Goal: Information Seeking & Learning: Understand process/instructions

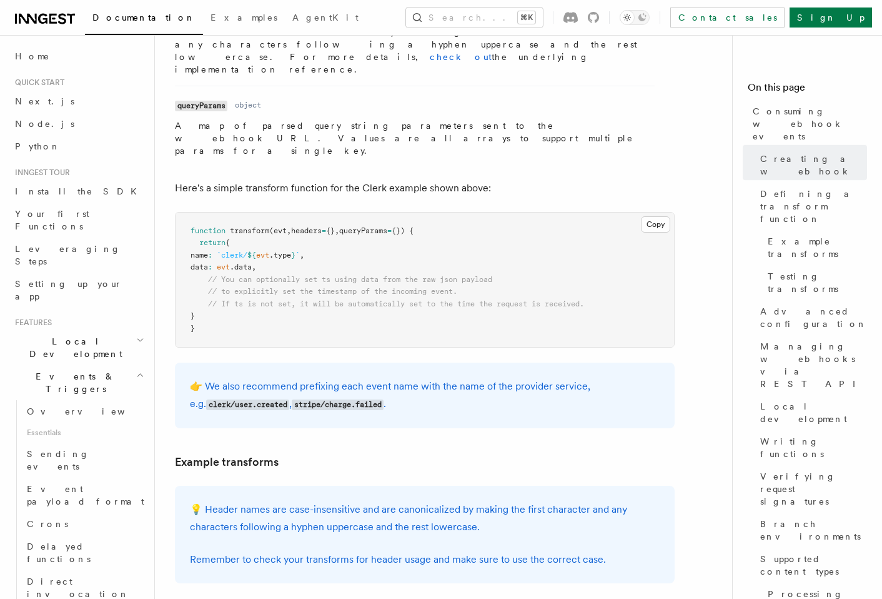
scroll to position [1513, 0]
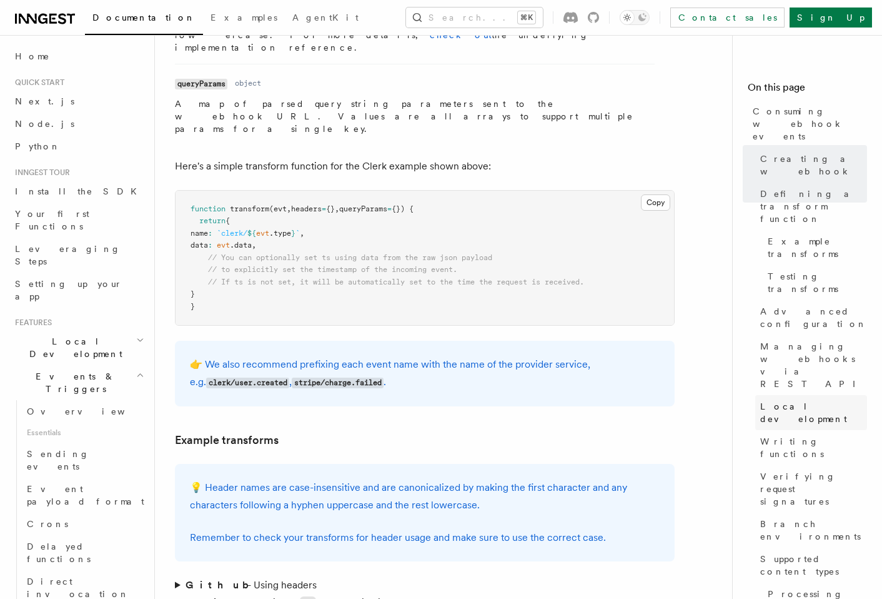
click at [792, 400] on span "Local development" at bounding box center [814, 412] width 107 height 25
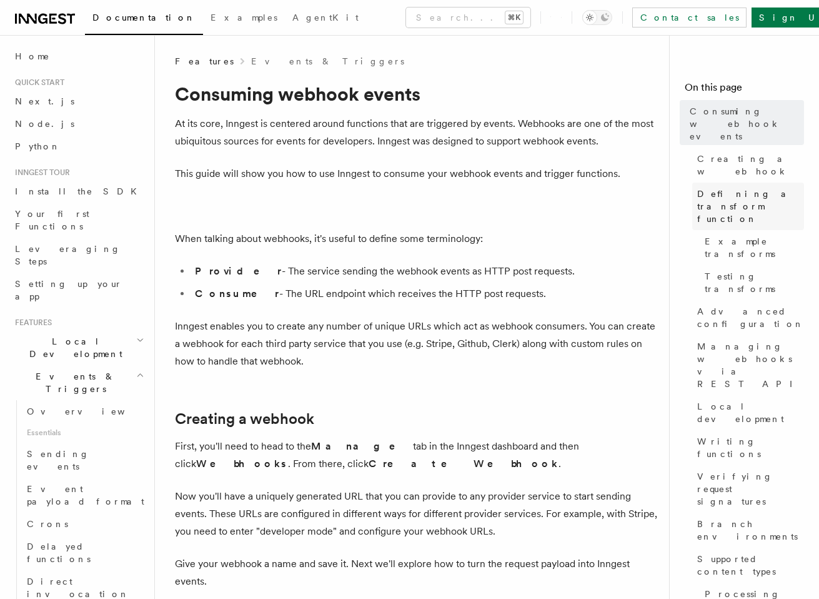
click at [725, 187] on span "Defining a transform function" at bounding box center [750, 205] width 107 height 37
click at [795, 25] on link "Sign Up" at bounding box center [793, 17] width 82 height 20
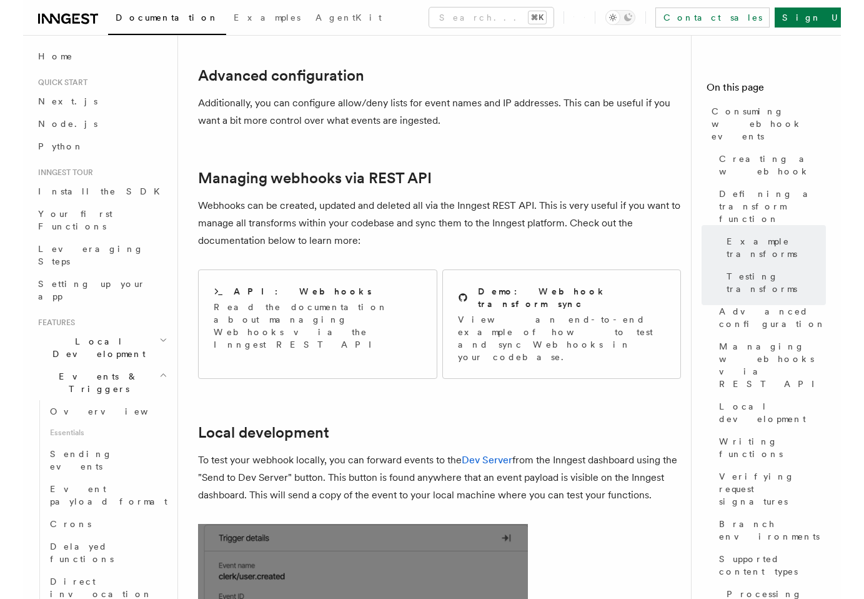
scroll to position [2512, 0]
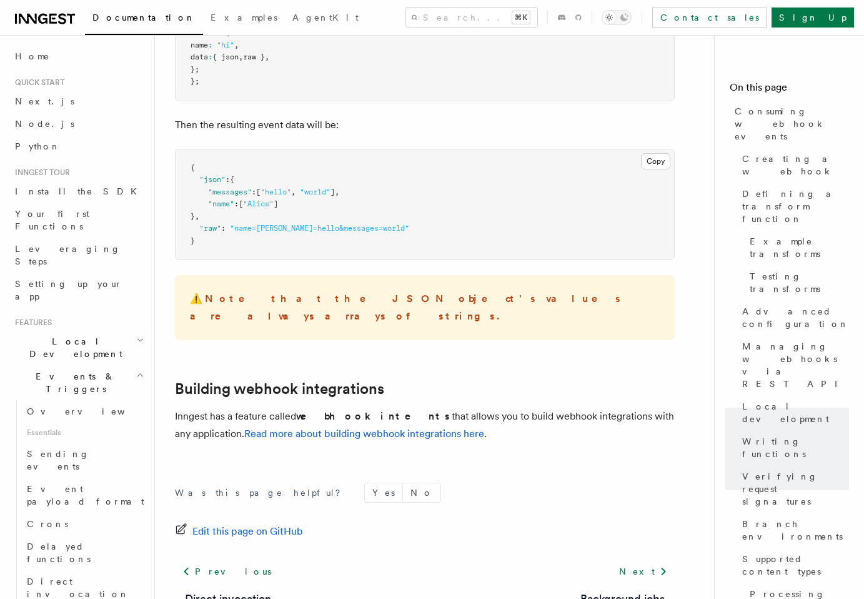
scroll to position [4944, 0]
click at [318, 426] on link "Read more about building webhook integrations here" at bounding box center [364, 432] width 240 height 12
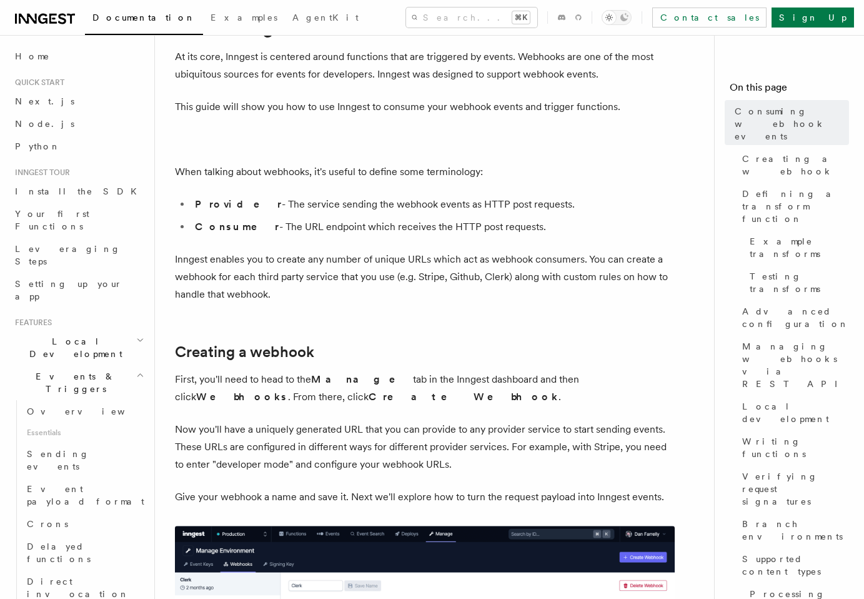
scroll to position [83, 0]
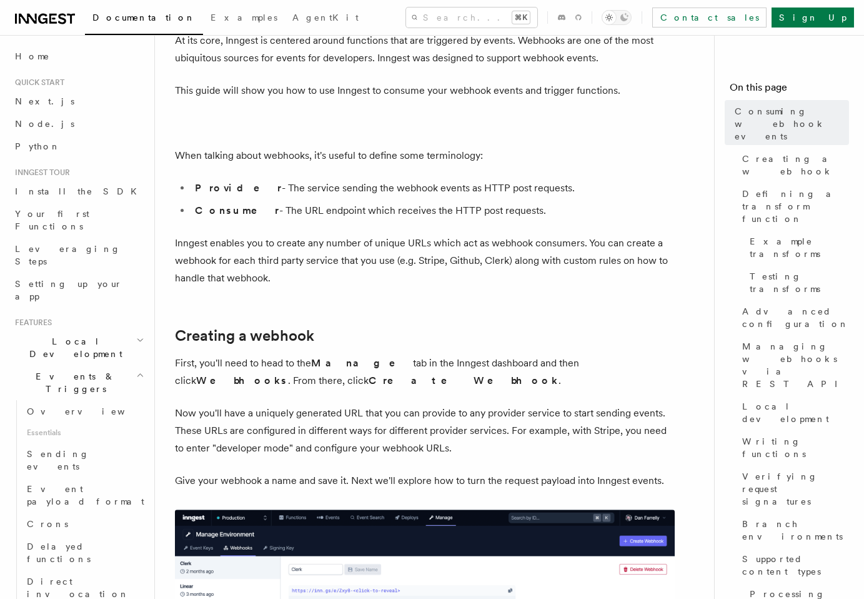
click at [138, 374] on icon "button" at bounding box center [140, 375] width 5 height 2
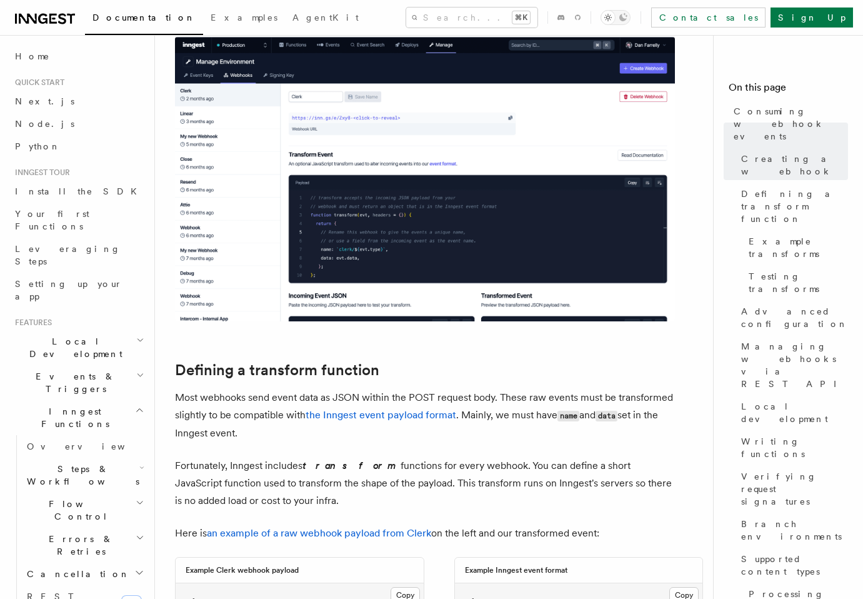
scroll to position [369, 0]
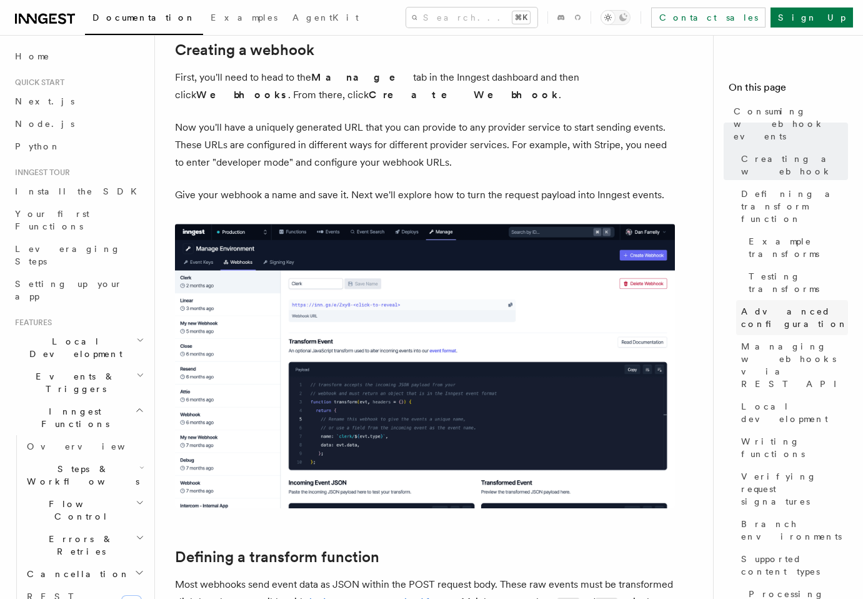
click at [779, 305] on span "Advanced configuration" at bounding box center [794, 317] width 107 height 25
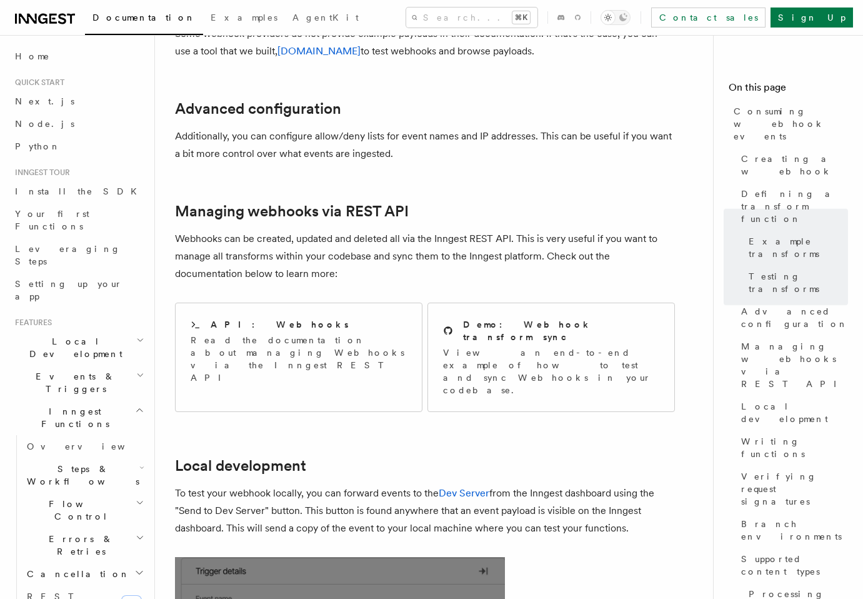
scroll to position [2481, 0]
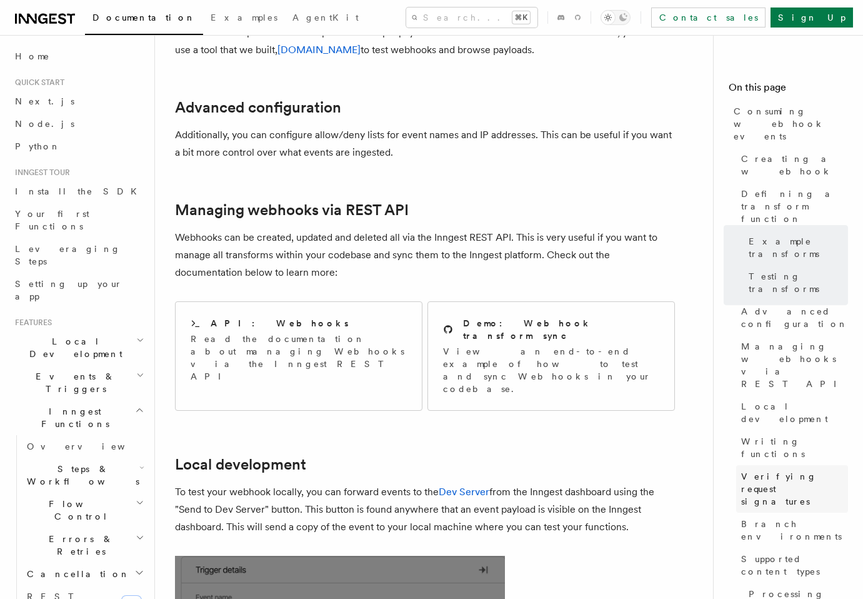
click at [786, 470] on span "Verifying request signatures" at bounding box center [794, 488] width 107 height 37
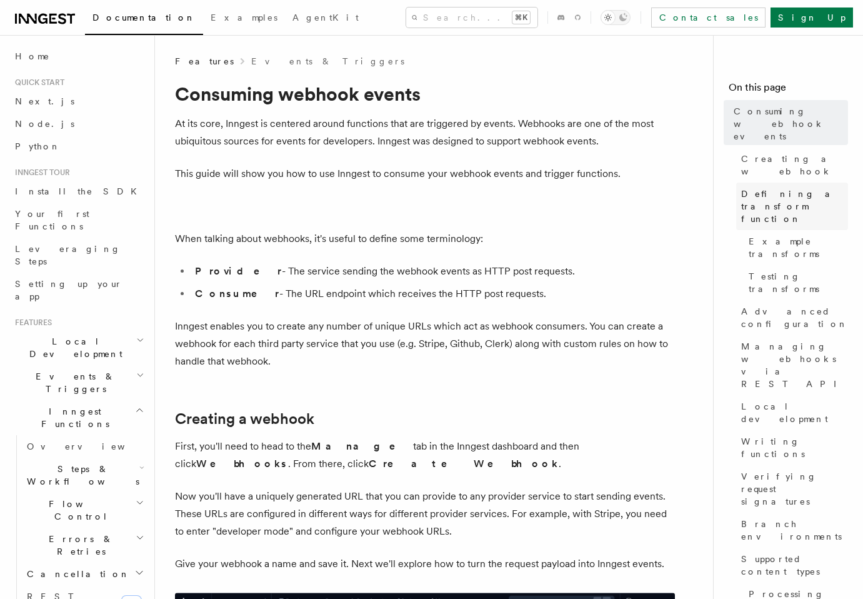
click at [771, 187] on span "Defining a transform function" at bounding box center [794, 205] width 107 height 37
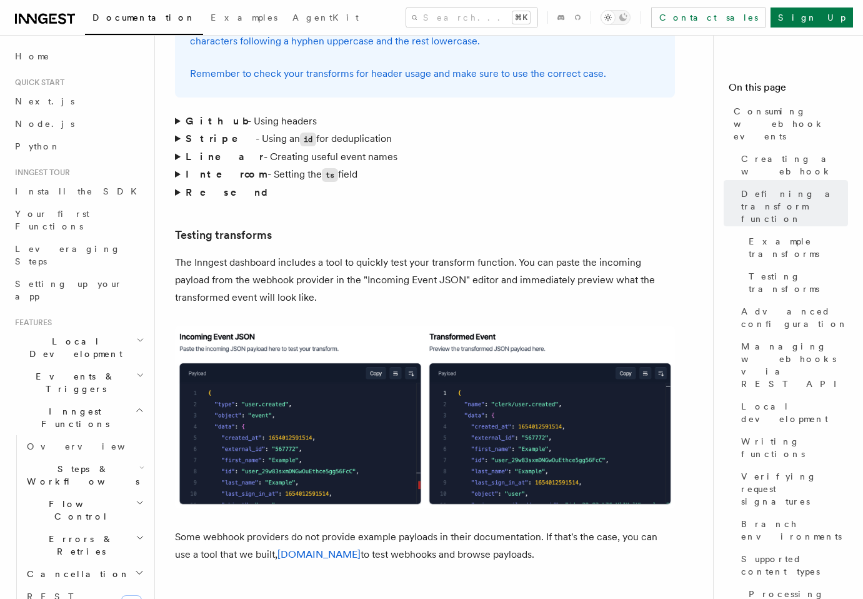
scroll to position [1988, 0]
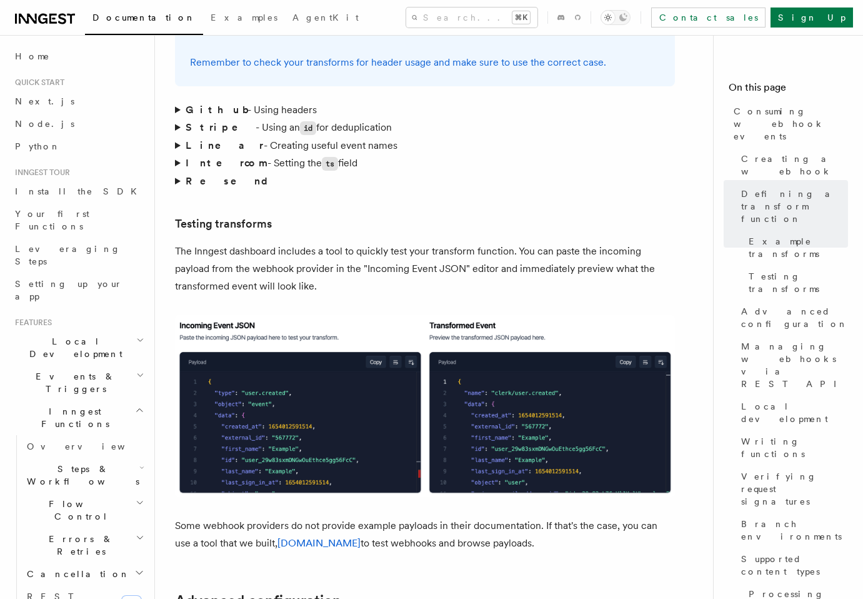
click at [177, 101] on summary "Github - Using headers" at bounding box center [425, 109] width 500 height 17
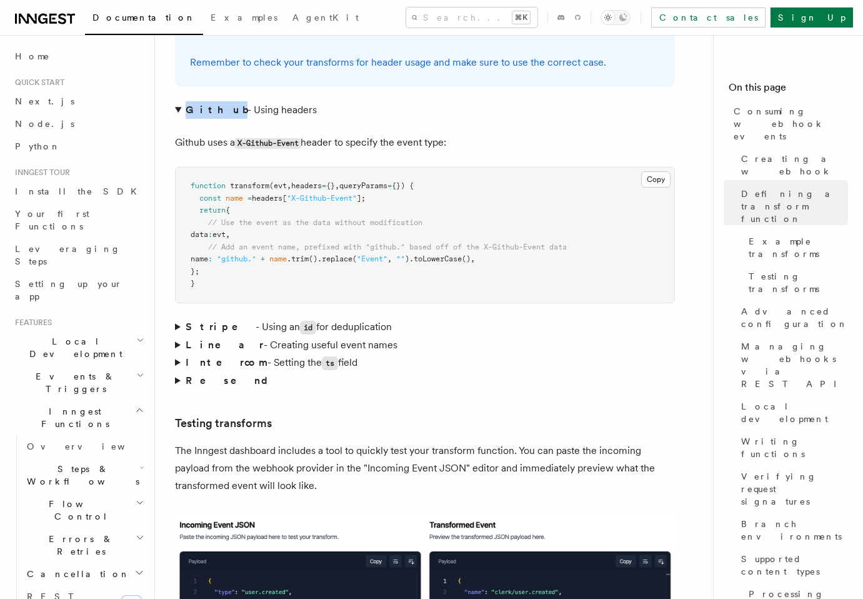
click at [177, 101] on summary "Github - Using headers" at bounding box center [425, 109] width 500 height 17
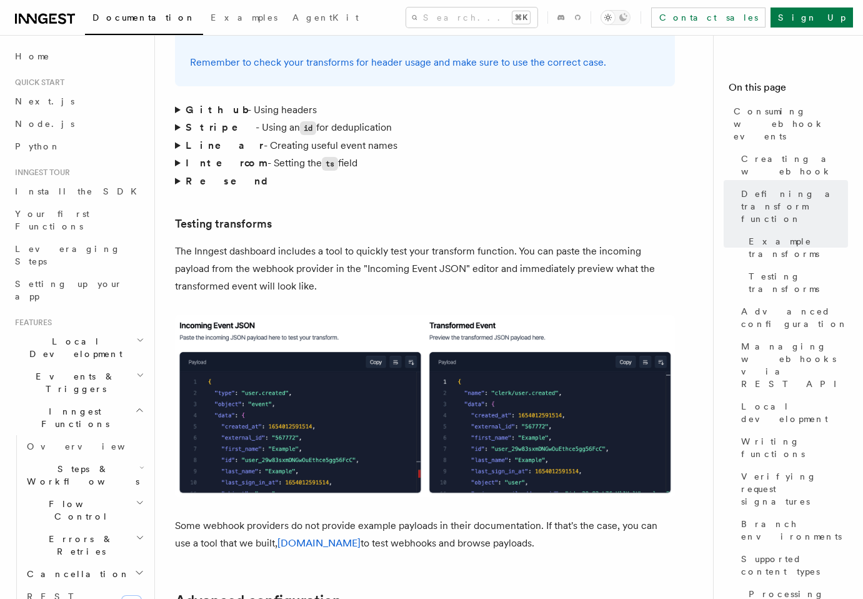
click at [177, 119] on summary "Stripe - Using an id for deduplication" at bounding box center [425, 128] width 500 height 18
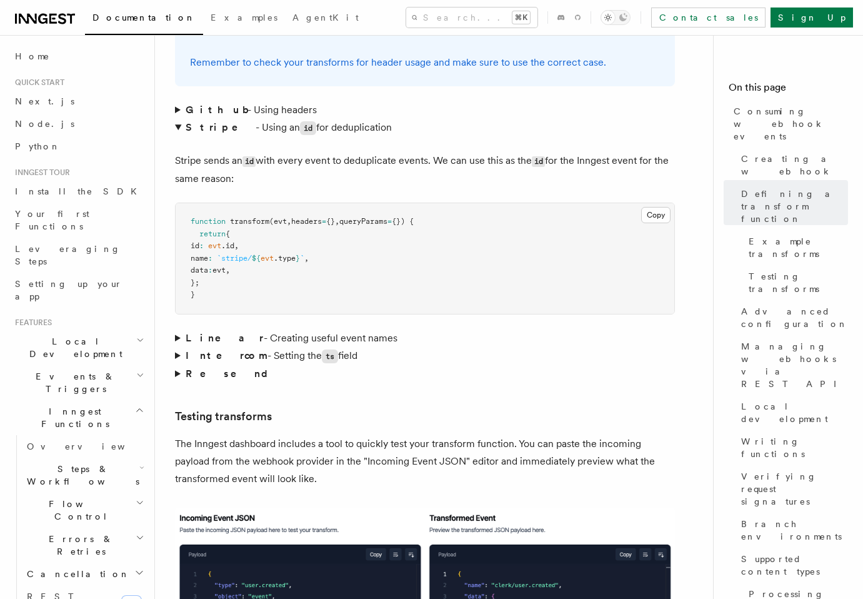
click at [176, 329] on summary "Linear - Creating useful event names" at bounding box center [425, 337] width 500 height 17
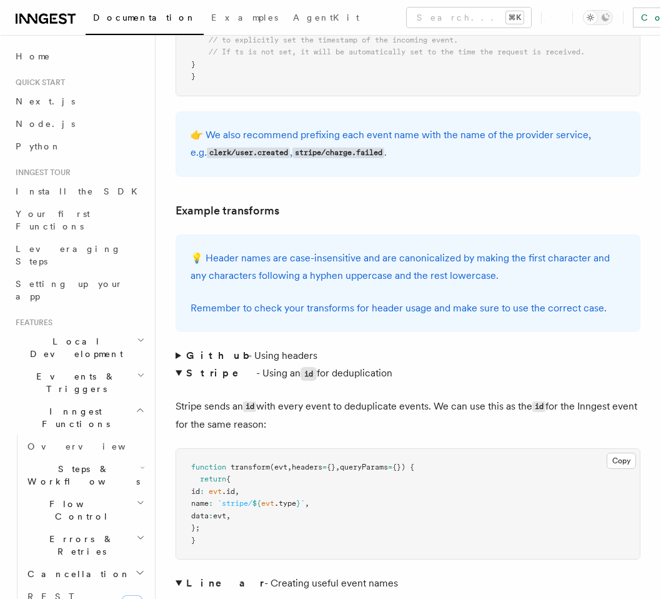
scroll to position [1988, 0]
